Goal: Task Accomplishment & Management: Complete application form

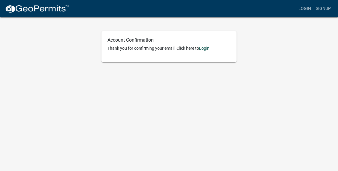
click at [207, 50] on link "Login" at bounding box center [204, 48] width 11 height 5
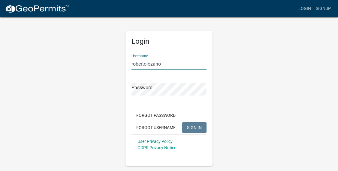
type input "robertolozano"
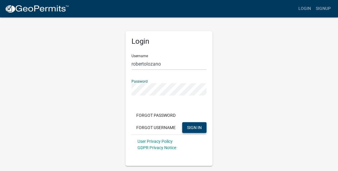
click at [191, 129] on span "SIGN IN" at bounding box center [194, 127] width 15 height 5
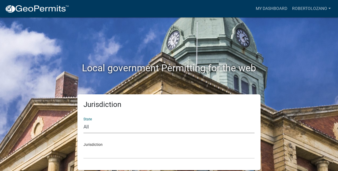
select select "[US_STATE]"
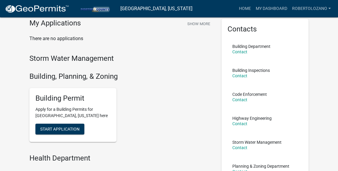
scroll to position [31, 0]
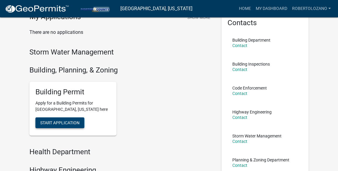
click at [59, 123] on span "Start Application" at bounding box center [59, 122] width 39 height 5
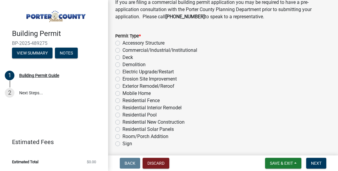
scroll to position [533, 0]
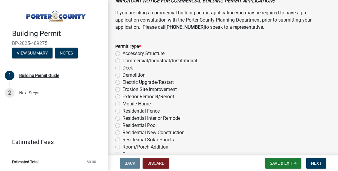
click at [122, 75] on label "Demolition" at bounding box center [133, 75] width 23 height 7
click at [122, 75] on input "Demolition" at bounding box center [124, 74] width 4 height 4
radio input "true"
click at [317, 166] on span "Next" at bounding box center [316, 163] width 11 height 5
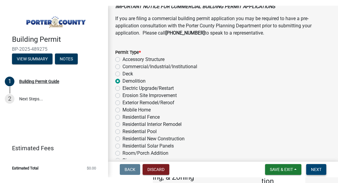
scroll to position [0, 0]
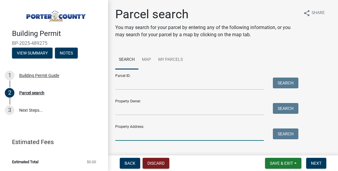
click at [151, 135] on input "Property Address:" at bounding box center [189, 135] width 149 height 12
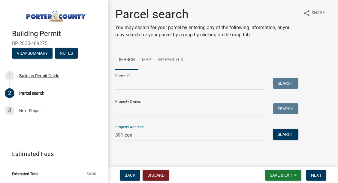
drag, startPoint x: 134, startPoint y: 134, endPoint x: 104, endPoint y: 139, distance: 30.6
click at [104, 139] on div "Building Permit BP-2025-489275 View Summary Notes 1 Building Permit Guide 2 Par…" at bounding box center [169, 91] width 338 height 183
paste input "[STREET_ADDRESS]"
drag, startPoint x: 132, startPoint y: 135, endPoint x: 93, endPoint y: 134, distance: 39.0
click at [93, 134] on div "Building Permit BP-2025-489275 View Summary Notes 1 Building Permit Guide 2 Par…" at bounding box center [169, 91] width 338 height 183
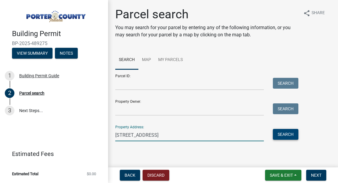
type input "[STREET_ADDRESS]"
click at [286, 132] on button "Search" at bounding box center [286, 134] width 26 height 11
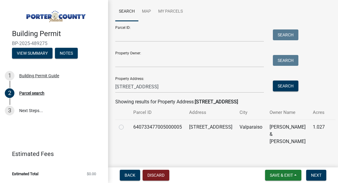
scroll to position [48, 0]
click at [126, 124] on label at bounding box center [126, 124] width 0 height 0
click at [126, 126] on input "radio" at bounding box center [128, 126] width 4 height 4
radio input "true"
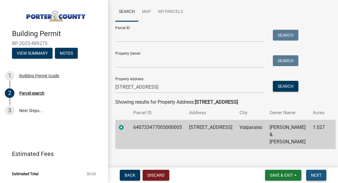
click at [318, 171] on span "Next" at bounding box center [316, 175] width 11 height 5
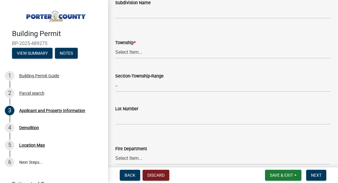
scroll to position [272, 0]
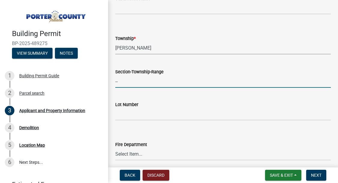
click at [158, 84] on input "--" at bounding box center [223, 81] width 216 height 12
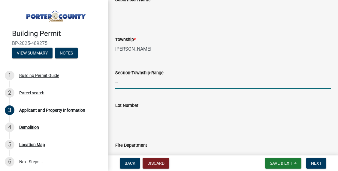
scroll to position [277, 0]
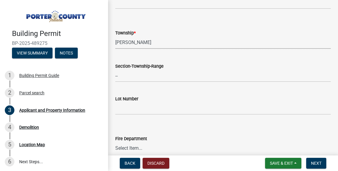
select select "dab8d744-4e32-40c1-942b-b7c1ea7347cb"
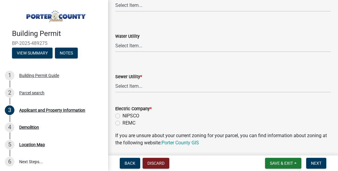
scroll to position [424, 0]
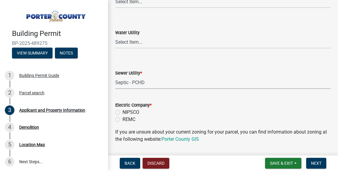
select select "ea6751d4-6bf7-4a16-89ee-f7801ab82aa1"
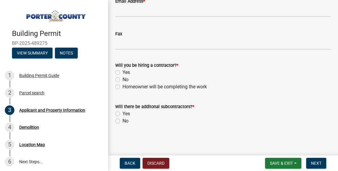
scroll to position [972, 0]
click at [117, 74] on div "Will you be hiring a contractor? * Yes No Homeowner will be completing the work" at bounding box center [223, 76] width 216 height 29
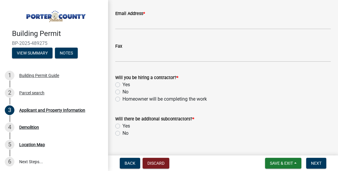
click at [122, 86] on label "Yes" at bounding box center [126, 84] width 8 height 7
click at [122, 85] on input "Yes" at bounding box center [124, 83] width 4 height 4
radio input "true"
click at [122, 126] on label "Yes" at bounding box center [126, 126] width 8 height 7
click at [122, 126] on input "Yes" at bounding box center [124, 125] width 4 height 4
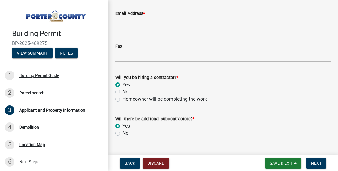
radio input "true"
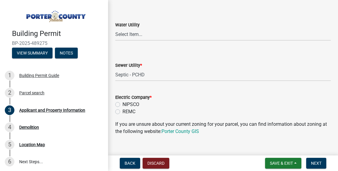
scroll to position [438, 0]
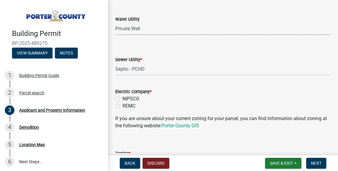
select select "b0f6f87b-588c-48c3-b728-322303c6bafe"
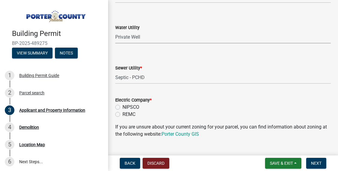
scroll to position [431, 0]
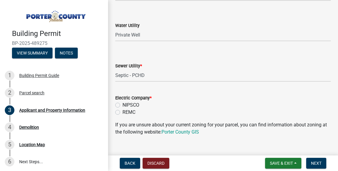
click at [119, 108] on div "NIPSCO" at bounding box center [223, 105] width 216 height 7
click at [122, 112] on label "REMC" at bounding box center [128, 112] width 13 height 7
click at [122, 112] on input "REMC" at bounding box center [124, 111] width 4 height 4
radio input "true"
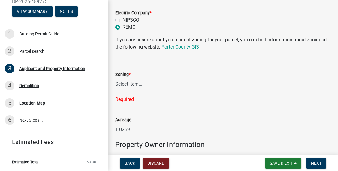
scroll to position [41, 0]
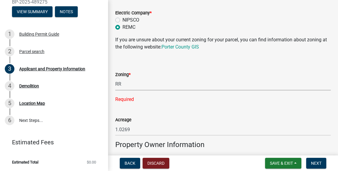
select select "92efe679-05f4-414a-9426-51627fba5de6"
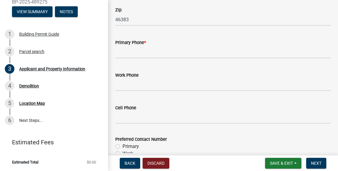
scroll to position [795, 0]
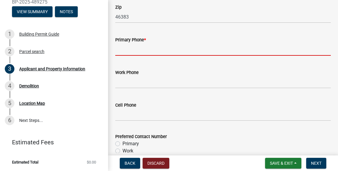
click at [172, 50] on input "Primary Phone *" at bounding box center [223, 50] width 216 height 12
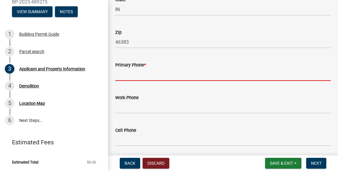
scroll to position [771, 0]
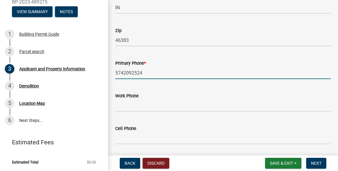
type input "5742092524"
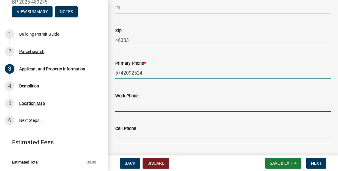
click at [127, 109] on input "Work Phone" at bounding box center [223, 106] width 216 height 12
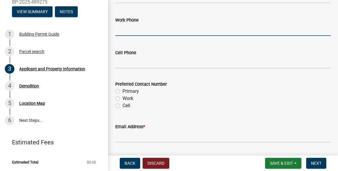
scroll to position [850, 0]
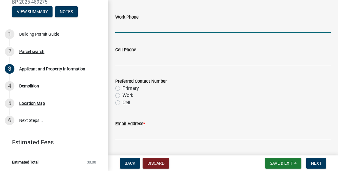
click at [122, 88] on label "Primary" at bounding box center [130, 88] width 17 height 7
click at [122, 88] on input "Primary" at bounding box center [124, 87] width 4 height 4
radio input "true"
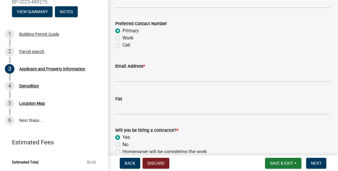
scroll to position [911, 0]
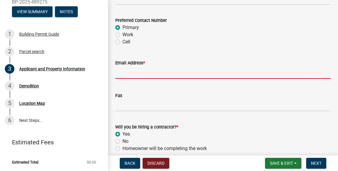
click at [127, 73] on input "Email Address *" at bounding box center [223, 73] width 216 height 12
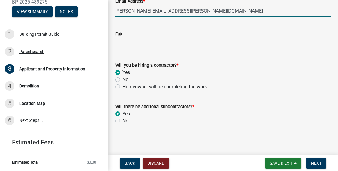
scroll to position [972, 0]
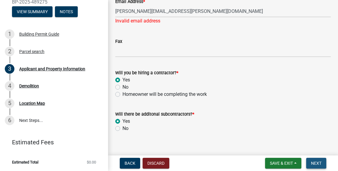
click at [316, 164] on span "Next" at bounding box center [316, 163] width 11 height 5
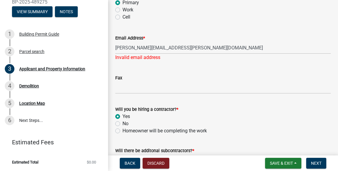
scroll to position [929, 0]
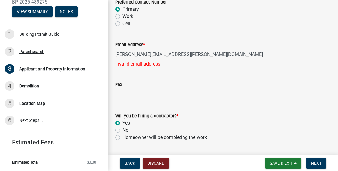
drag, startPoint x: 171, startPoint y: 55, endPoint x: 151, endPoint y: 53, distance: 19.8
click at [151, 53] on input "[PERSON_NAME][EMAIL_ADDRESS][PERSON_NAME][DOMAIN_NAME]" at bounding box center [223, 54] width 216 height 12
click at [312, 159] on button "Next" at bounding box center [316, 163] width 20 height 11
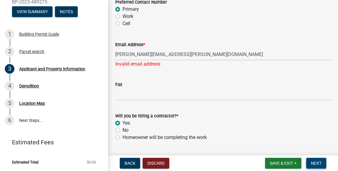
click at [317, 164] on span "Next" at bounding box center [316, 163] width 11 height 5
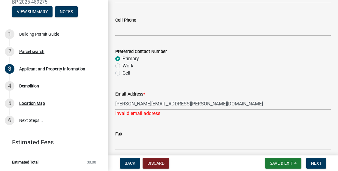
scroll to position [879, 0]
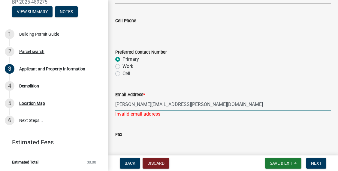
click at [164, 107] on input "[PERSON_NAME][EMAIL_ADDRESS][PERSON_NAME][DOMAIN_NAME]" at bounding box center [223, 104] width 216 height 12
click at [143, 104] on input "[PERSON_NAME][EMAIL_ADDRESS][PERSON_NAME][DOMAIN_NAME]" at bounding box center [223, 104] width 216 height 12
drag, startPoint x: 186, startPoint y: 104, endPoint x: 106, endPoint y: 105, distance: 79.5
click at [106, 105] on div "Building Permit BP-2025-489275 View Summary Notes 1 Building Permit Guide 2 Par…" at bounding box center [169, 85] width 338 height 171
type input "[PERSON_NAME][EMAIL_ADDRESS][PERSON_NAME][DOMAIN_NAME]"
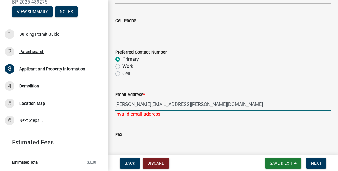
click at [241, 127] on div "Fax" at bounding box center [223, 137] width 216 height 28
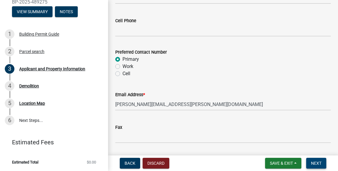
click at [319, 165] on span "Next" at bounding box center [316, 163] width 11 height 5
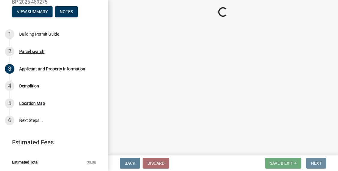
scroll to position [0, 0]
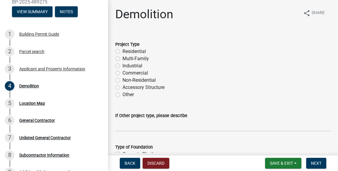
click at [122, 52] on label "Residential" at bounding box center [133, 51] width 23 height 7
click at [122, 52] on input "Residential" at bounding box center [124, 50] width 4 height 4
radio input "true"
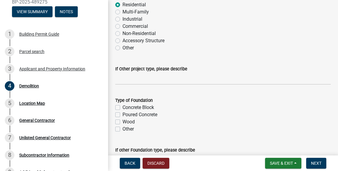
scroll to position [49, 0]
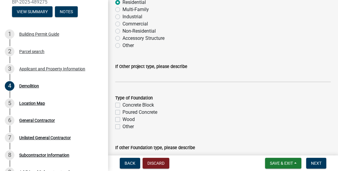
click at [122, 113] on label "Poured Concrete" at bounding box center [139, 112] width 35 height 7
click at [122, 113] on input "Poured Concrete" at bounding box center [124, 111] width 4 height 4
checkbox input "true"
checkbox input "false"
checkbox input "true"
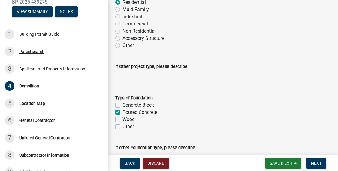
checkbox input "false"
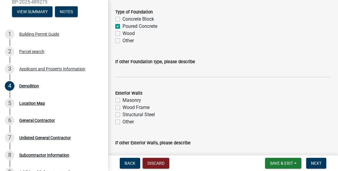
scroll to position [143, 0]
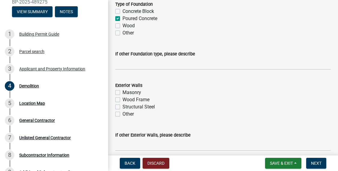
click at [122, 101] on label "Wood Frame" at bounding box center [135, 99] width 27 height 7
click at [122, 100] on input "Wood Frame" at bounding box center [124, 98] width 4 height 4
checkbox input "true"
checkbox input "false"
checkbox input "true"
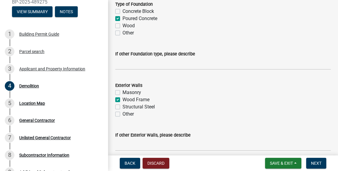
checkbox input "false"
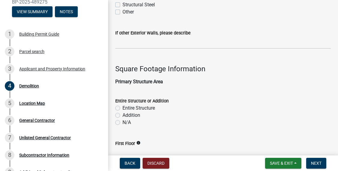
scroll to position [258, 0]
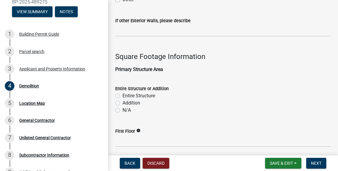
click at [152, 80] on form "Entire Structure or Addition Entire Structure Addition N/A" at bounding box center [223, 96] width 216 height 36
click at [142, 72] on p "Primary Structure Area" at bounding box center [223, 69] width 216 height 7
click at [141, 87] on label "Entire Structure or Addition" at bounding box center [141, 89] width 53 height 4
click at [122, 110] on label "N/A" at bounding box center [126, 110] width 8 height 7
click at [122, 110] on input "N/A" at bounding box center [124, 109] width 4 height 4
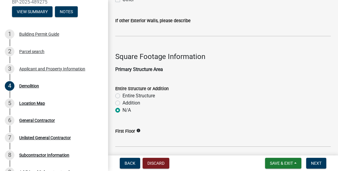
radio input "true"
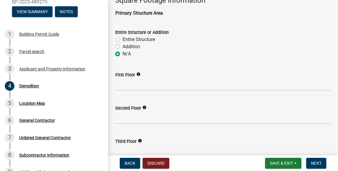
scroll to position [320, 0]
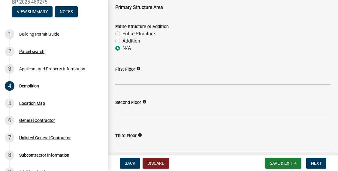
click at [140, 68] on icon "info" at bounding box center [138, 69] width 4 height 4
click at [206, 42] on div "Addition" at bounding box center [223, 41] width 216 height 7
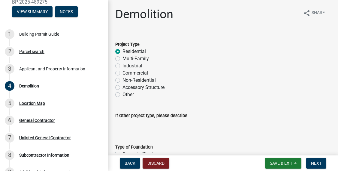
scroll to position [0, 0]
click at [122, 95] on label "Other" at bounding box center [127, 94] width 11 height 7
click at [122, 95] on input "Other" at bounding box center [124, 93] width 4 height 4
radio input "true"
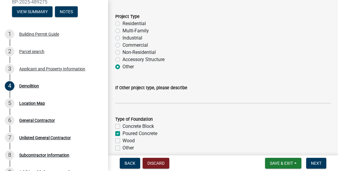
scroll to position [25, 0]
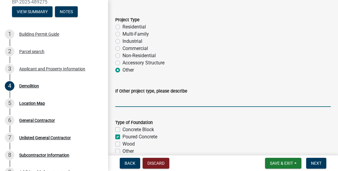
click at [154, 102] on input "If Other project type, please describe" at bounding box center [223, 101] width 216 height 12
type input "interior residential non-structural"
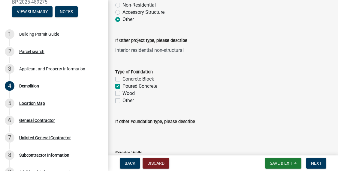
scroll to position [76, 0]
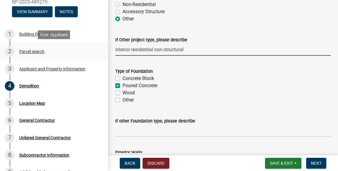
drag, startPoint x: 192, startPoint y: 51, endPoint x: 106, endPoint y: 51, distance: 86.4
click at [106, 51] on div "Building Permit BP-2025-489275 View Summary Notes 1 Building Permit Guide 2 Par…" at bounding box center [169, 85] width 338 height 171
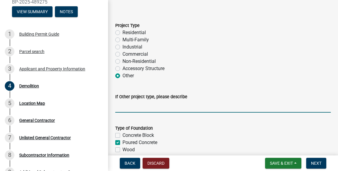
scroll to position [14, 0]
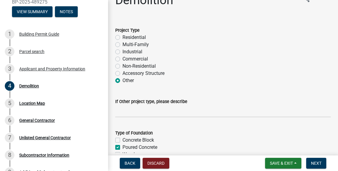
click at [122, 37] on label "Residential" at bounding box center [133, 37] width 23 height 7
click at [122, 37] on input "Residential" at bounding box center [124, 36] width 4 height 4
radio input "true"
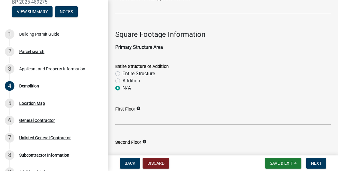
scroll to position [280, 0]
click at [122, 74] on label "Entire Structure" at bounding box center [138, 73] width 32 height 7
click at [122, 74] on input "Entire Structure" at bounding box center [124, 72] width 4 height 4
radio input "true"
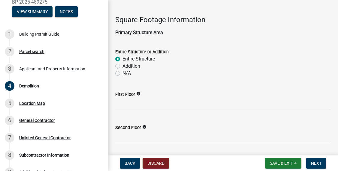
scroll to position [301, 0]
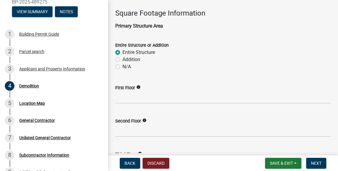
click at [122, 65] on label "N/A" at bounding box center [126, 66] width 8 height 7
click at [122, 65] on input "N/A" at bounding box center [124, 65] width 4 height 4
radio input "true"
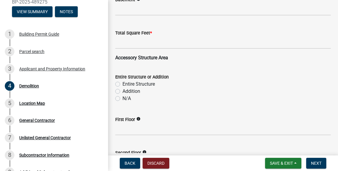
scroll to position [492, 0]
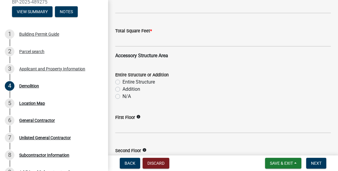
click at [122, 96] on label "N/A" at bounding box center [126, 96] width 8 height 7
click at [122, 96] on input "N/A" at bounding box center [124, 95] width 4 height 4
radio input "true"
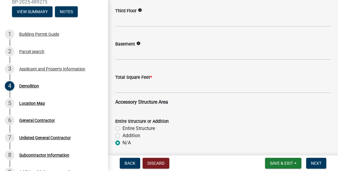
scroll to position [460, 0]
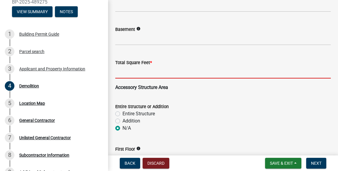
click at [162, 74] on input "text" at bounding box center [223, 72] width 216 height 12
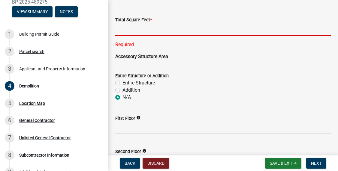
scroll to position [506, 0]
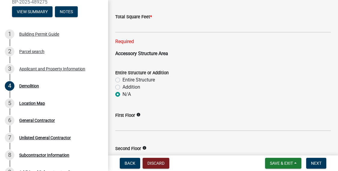
click at [122, 88] on label "Addition" at bounding box center [131, 87] width 18 height 7
click at [122, 88] on input "Addition" at bounding box center [124, 86] width 4 height 4
radio input "true"
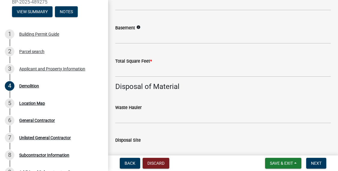
scroll to position [659, 0]
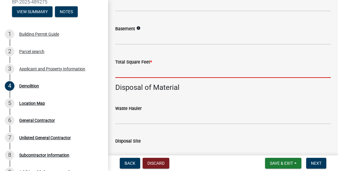
click at [144, 67] on input "text" at bounding box center [223, 72] width 216 height 12
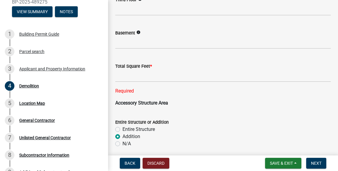
scroll to position [456, 0]
type input "1960"
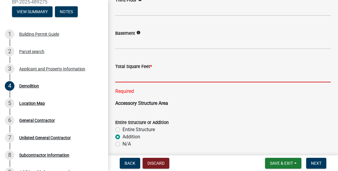
click at [146, 78] on input "text" at bounding box center [223, 76] width 216 height 12
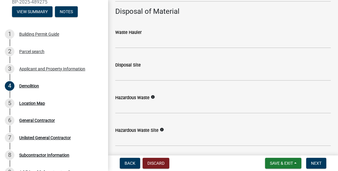
scroll to position [738, 0]
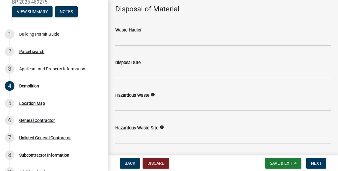
type input "4900"
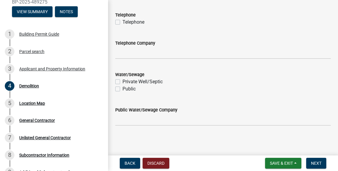
scroll to position [0, 0]
click at [315, 164] on span "Next" at bounding box center [316, 163] width 11 height 5
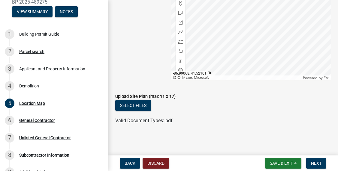
scroll to position [170, 0]
click at [142, 102] on button "Select files" at bounding box center [133, 105] width 36 height 11
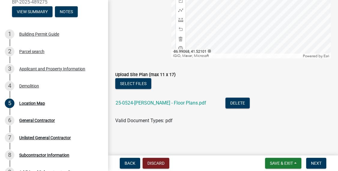
scroll to position [192, 0]
click at [315, 163] on span "Next" at bounding box center [316, 163] width 11 height 5
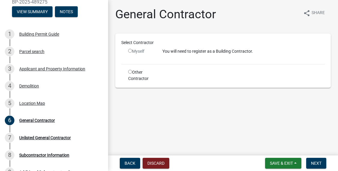
click at [131, 53] on input "radio" at bounding box center [130, 51] width 4 height 4
radio input "false"
click at [130, 71] on input "radio" at bounding box center [130, 72] width 4 height 4
radio input "true"
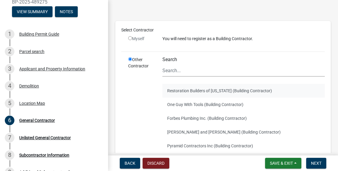
scroll to position [23, 0]
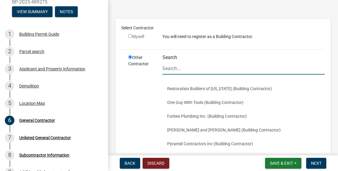
click at [194, 72] on input "Search" at bounding box center [243, 68] width 162 height 12
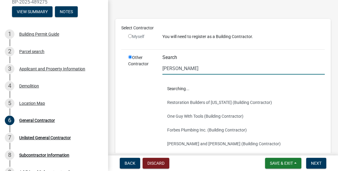
scroll to position [12, 0]
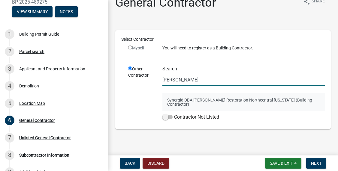
type input "[PERSON_NAME]"
click at [205, 101] on button "Synergid DBA [PERSON_NAME] Restoration Northcentral [US_STATE] (Building Contra…" at bounding box center [243, 102] width 162 height 18
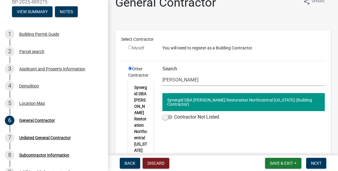
click at [210, 100] on button "Synergid DBA [PERSON_NAME] Restoration Northcentral [US_STATE] (Building Contra…" at bounding box center [243, 102] width 162 height 18
click at [142, 106] on strong "Synergid DBA [PERSON_NAME] Restoration Northcentral [US_STATE]" at bounding box center [140, 119] width 13 height 68
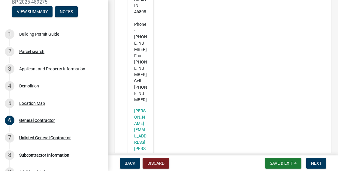
scroll to position [239, 0]
click at [317, 162] on span "Next" at bounding box center [316, 163] width 11 height 5
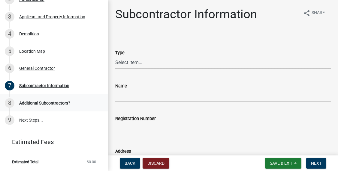
scroll to position [93, 0]
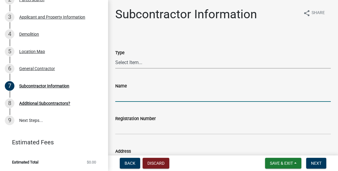
click at [135, 98] on input "Name" at bounding box center [223, 96] width 216 height 12
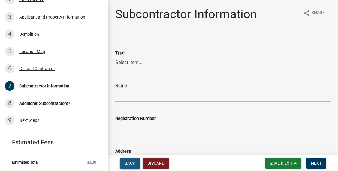
click at [131, 163] on span "Back" at bounding box center [130, 163] width 11 height 5
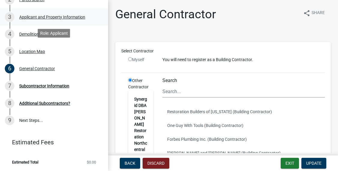
click at [49, 16] on div "Applicant and Property Information" at bounding box center [52, 17] width 66 height 4
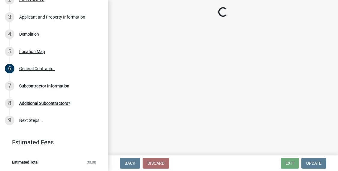
select select "dab8d744-4e32-40c1-942b-b7c1ea7347cb"
select select "b0f6f87b-588c-48c3-b728-322303c6bafe"
select select "ea6751d4-6bf7-4a16-89ee-f7801ab82aa1"
select select "92efe679-05f4-414a-9426-51627fba5de6"
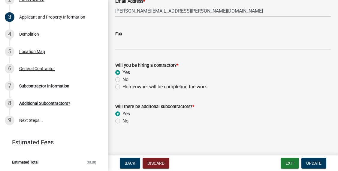
scroll to position [972, 0]
click at [122, 122] on label "No" at bounding box center [125, 121] width 6 height 7
click at [122, 122] on input "No" at bounding box center [124, 120] width 4 height 4
radio input "true"
click at [316, 163] on span "Update" at bounding box center [313, 163] width 15 height 5
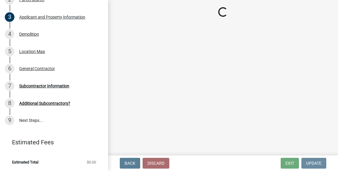
scroll to position [0, 0]
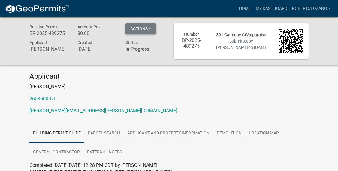
click at [150, 28] on button "Actions" at bounding box center [140, 28] width 31 height 11
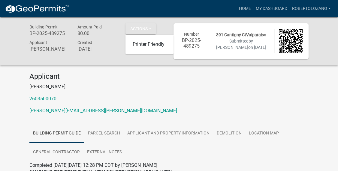
click at [74, 33] on div "Amount Paid $0.00" at bounding box center [97, 30] width 48 height 15
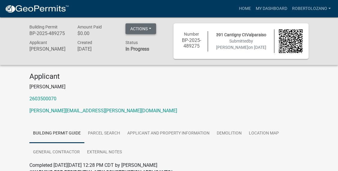
click at [152, 30] on button "Actions" at bounding box center [140, 28] width 31 height 11
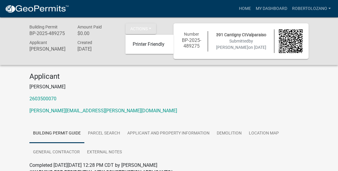
click at [163, 74] on h4 "Applicant" at bounding box center [168, 76] width 279 height 9
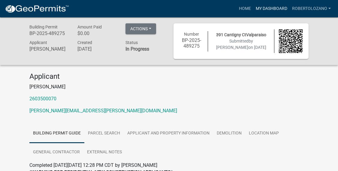
click at [282, 9] on link "My Dashboard" at bounding box center [271, 8] width 36 height 11
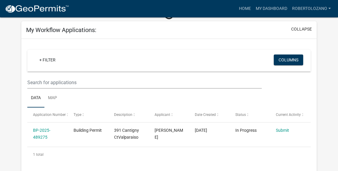
scroll to position [43, 0]
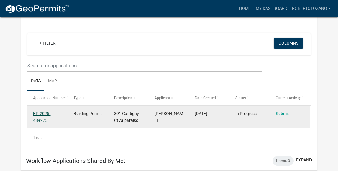
click at [42, 114] on link "BP-2025-489275" at bounding box center [41, 117] width 17 height 12
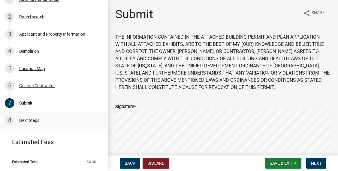
scroll to position [76, 0]
click at [39, 86] on div "General Contractor" at bounding box center [37, 86] width 36 height 4
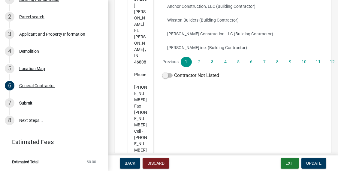
scroll to position [187, 0]
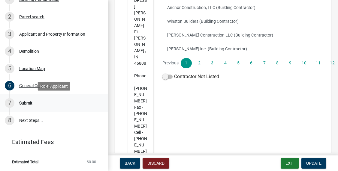
click at [26, 103] on div "Submit" at bounding box center [25, 103] width 13 height 4
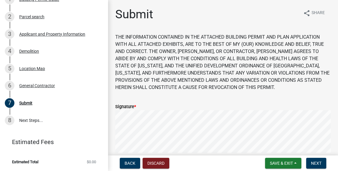
scroll to position [49, 0]
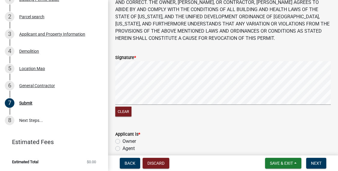
click at [214, 95] on form "Signature * Clear" at bounding box center [223, 82] width 216 height 71
click at [187, 58] on div "Signature *" at bounding box center [223, 57] width 216 height 7
click at [158, 56] on div "Signature *" at bounding box center [223, 57] width 216 height 7
click at [127, 112] on button "Clear" at bounding box center [123, 112] width 16 height 10
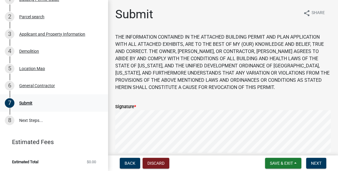
scroll to position [0, 0]
click at [30, 86] on div "General Contractor" at bounding box center [37, 86] width 36 height 4
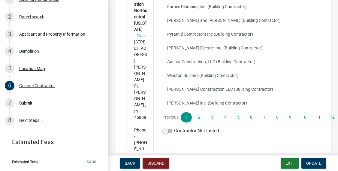
scroll to position [134, 0]
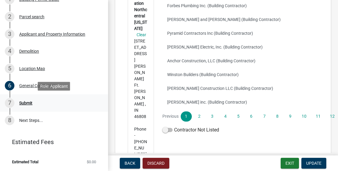
click at [26, 104] on div "Submit" at bounding box center [25, 103] width 13 height 4
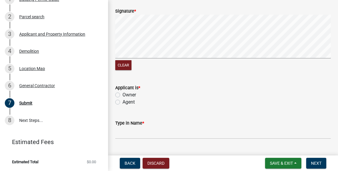
scroll to position [100, 0]
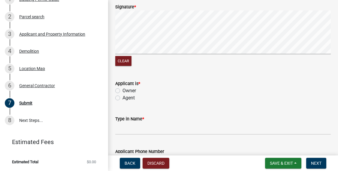
click at [122, 96] on label "Agent" at bounding box center [128, 98] width 12 height 7
click at [122, 96] on input "Agent" at bounding box center [124, 97] width 4 height 4
radio input "true"
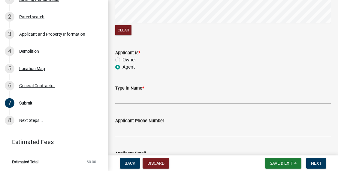
scroll to position [133, 0]
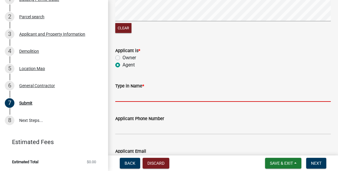
click at [135, 98] on input "Type in Name *" at bounding box center [223, 96] width 216 height 12
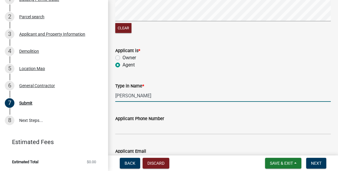
type input "[PERSON_NAME]"
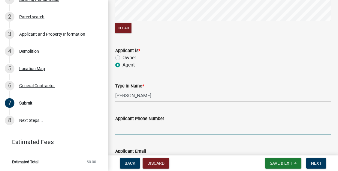
click at [135, 131] on input "Applicant Phone Number" at bounding box center [223, 128] width 216 height 12
type input "5742092524"
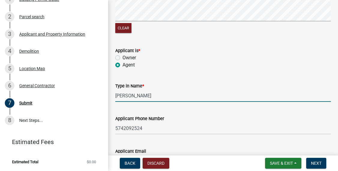
click at [203, 92] on input "[PERSON_NAME]" at bounding box center [223, 96] width 216 height 12
click at [210, 113] on div "Applicant Phone Number [PHONE_NUMBER]" at bounding box center [223, 121] width 216 height 28
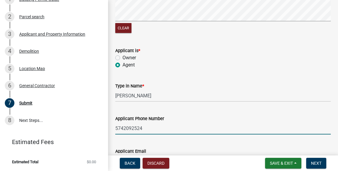
click at [203, 125] on input "5742092524" at bounding box center [223, 128] width 216 height 12
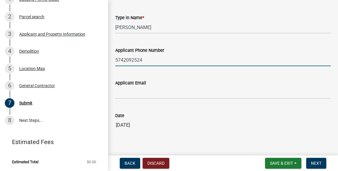
scroll to position [204, 0]
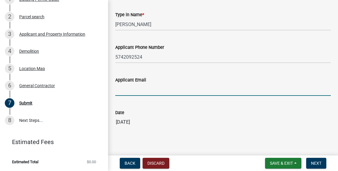
click at [148, 89] on input "Applicant Email" at bounding box center [223, 90] width 216 height 12
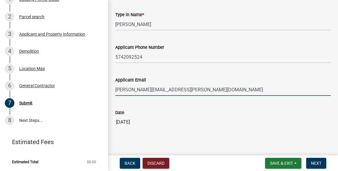
type input "[PERSON_NAME][EMAIL_ADDRESS][PERSON_NAME][DOMAIN_NAME]"
click at [187, 116] on div "Date" at bounding box center [223, 112] width 216 height 7
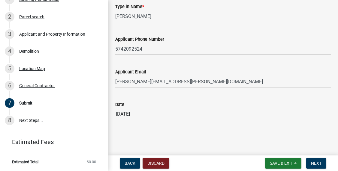
scroll to position [212, 0]
click at [321, 164] on button "Next" at bounding box center [316, 163] width 20 height 11
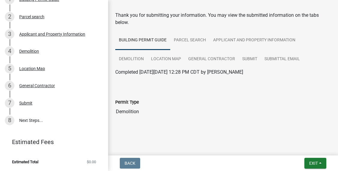
scroll to position [22, 0]
click at [193, 41] on link "Parcel search" at bounding box center [189, 40] width 39 height 19
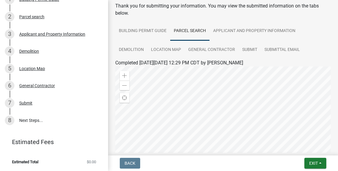
scroll to position [26, 0]
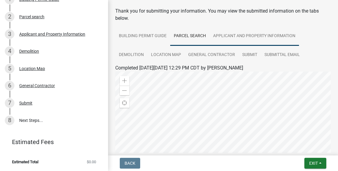
click at [238, 33] on link "Applicant and Property Information" at bounding box center [254, 36] width 89 height 19
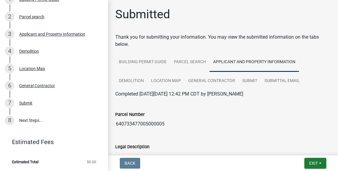
scroll to position [0, 0]
click at [147, 72] on link "Demolition" at bounding box center [131, 81] width 32 height 19
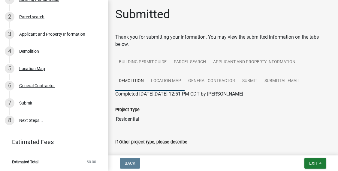
click at [147, 80] on link "Location Map" at bounding box center [165, 81] width 37 height 19
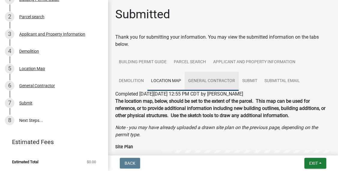
click at [190, 83] on link "General Contractor" at bounding box center [212, 81] width 54 height 19
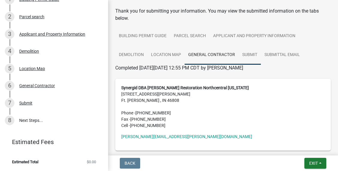
click at [239, 56] on link "Submit" at bounding box center [250, 55] width 22 height 19
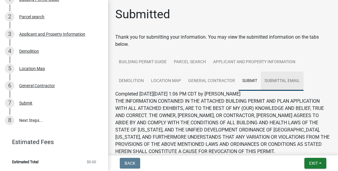
click at [261, 84] on link "Submittal Email" at bounding box center [282, 81] width 43 height 19
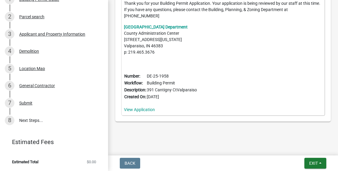
scroll to position [244, 0]
click at [28, 121] on link "8 Next Steps..." at bounding box center [54, 120] width 108 height 17
click at [29, 119] on link "8 Next Steps..." at bounding box center [54, 120] width 108 height 17
click at [321, 161] on button "Exit" at bounding box center [315, 163] width 22 height 11
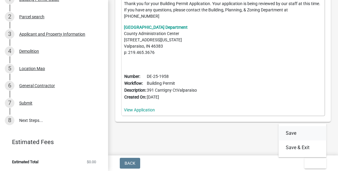
click at [292, 133] on button "Save" at bounding box center [303, 133] width 48 height 14
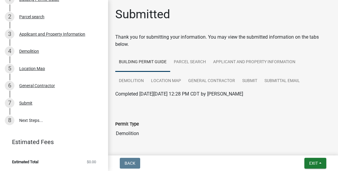
scroll to position [0, 0]
click at [27, 119] on link "8 Next Steps..." at bounding box center [54, 120] width 108 height 17
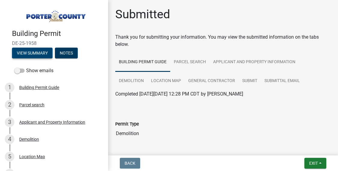
click at [37, 54] on button "View Summary" at bounding box center [32, 53] width 41 height 11
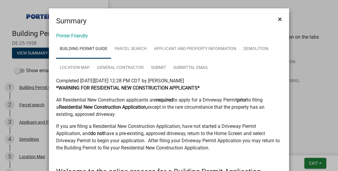
click at [280, 18] on span "×" at bounding box center [280, 19] width 4 height 8
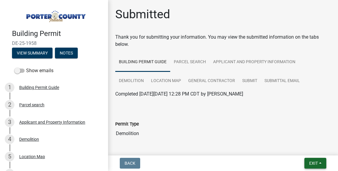
click at [316, 163] on span "Exit" at bounding box center [313, 163] width 9 height 5
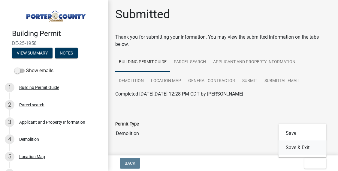
click at [298, 145] on button "Save & Exit" at bounding box center [303, 148] width 48 height 14
